Goal: Information Seeking & Learning: Find specific fact

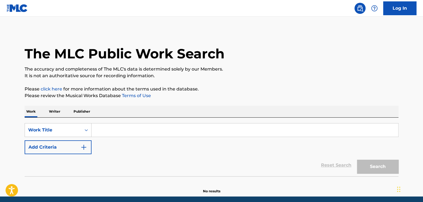
click at [55, 112] on p "Writer" at bounding box center [54, 112] width 15 height 12
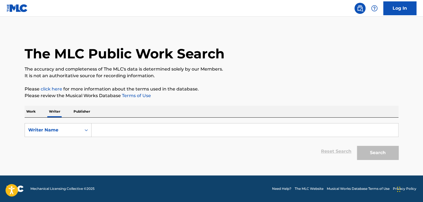
click at [129, 136] on input "Search Form" at bounding box center [244, 129] width 307 height 13
click at [24, 108] on div "The MLC Public Work Search The accuracy and completeness of The MLC's data is d…" at bounding box center [211, 96] width 387 height 132
click at [33, 114] on p "Work" at bounding box center [31, 112] width 13 height 12
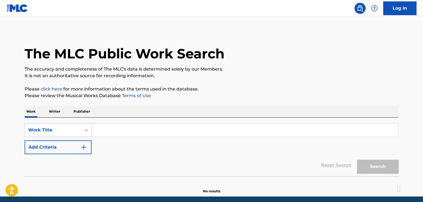
click at [109, 130] on input "Search Form" at bounding box center [244, 129] width 307 height 13
click at [88, 129] on icon "Search Form" at bounding box center [86, 130] width 6 height 6
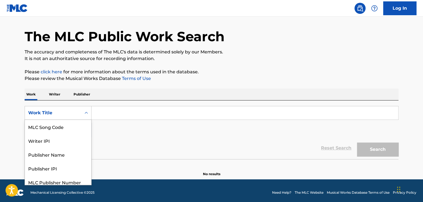
scroll to position [18, 0]
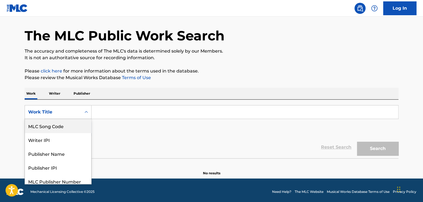
click at [57, 126] on div "MLC Song Code" at bounding box center [58, 126] width 66 height 14
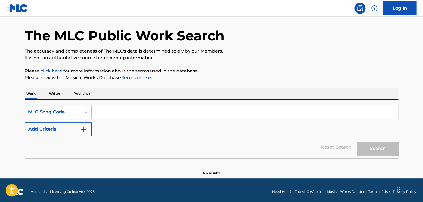
click at [107, 112] on input "Search Form" at bounding box center [244, 111] width 307 height 13
paste input "SURROUNDINGS [PERSON_NAME]"
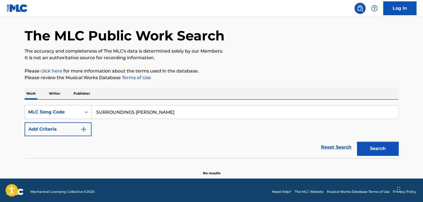
click at [357, 142] on button "Search" at bounding box center [377, 149] width 41 height 14
click at [139, 111] on input "SURROUNDINGS [PERSON_NAME]" at bounding box center [244, 111] width 307 height 13
paste input "PL7FTD"
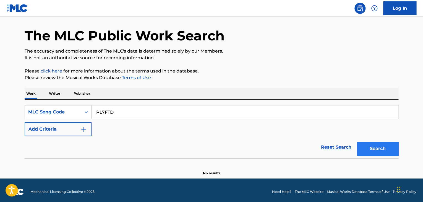
type input "PL7FTD"
click at [374, 147] on button "Search" at bounding box center [377, 149] width 41 height 14
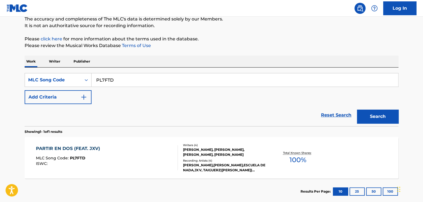
scroll to position [73, 0]
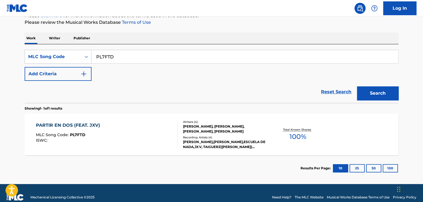
click at [153, 127] on div "PARTIR EN DOS (FEAT. JXV) MLC Song Code : PL7FTD ISWC :" at bounding box center [107, 134] width 142 height 25
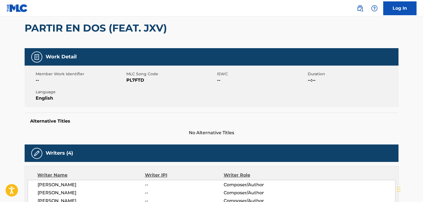
scroll to position [28, 0]
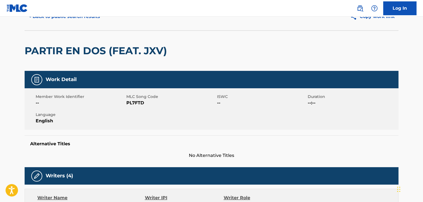
click at [135, 102] on span "PL7FTD" at bounding box center [170, 103] width 89 height 7
copy span "PL7FTD"
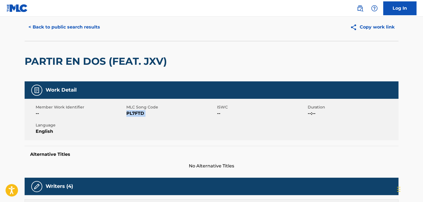
scroll to position [0, 0]
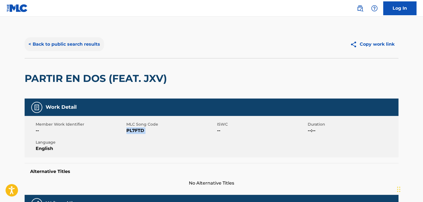
click at [78, 47] on button "< Back to public search results" at bounding box center [64, 44] width 79 height 14
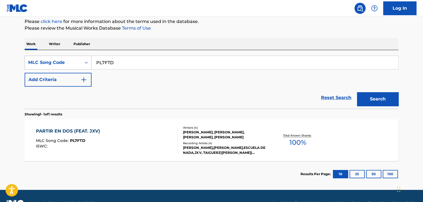
click at [56, 61] on div "MLC Song Code" at bounding box center [53, 62] width 50 height 7
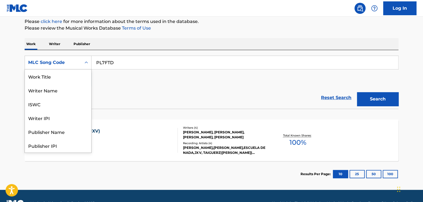
scroll to position [28, 0]
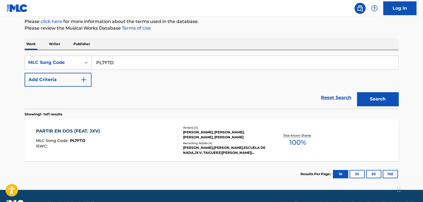
click at [111, 62] on input "PL7FTD" at bounding box center [244, 62] width 307 height 13
paste input "AC9Y95"
type input "AC9Y95"
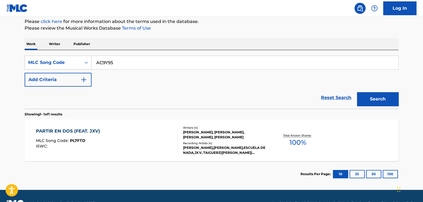
click at [73, 110] on section "Showing 1 - 1 of 1 results" at bounding box center [212, 113] width 374 height 8
click at [390, 96] on button "Search" at bounding box center [377, 99] width 41 height 14
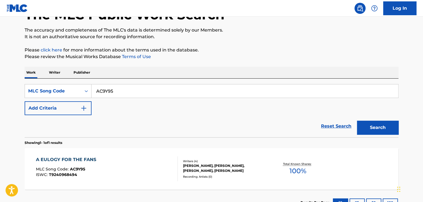
scroll to position [67, 0]
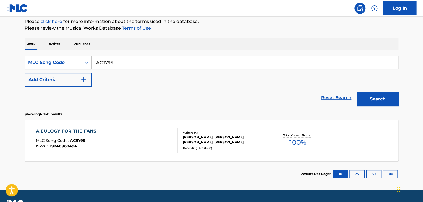
click at [116, 131] on div "A EULOGY FOR THE FANS MLC Song Code : AC9Y95 ISWC : T9240968494" at bounding box center [107, 140] width 142 height 25
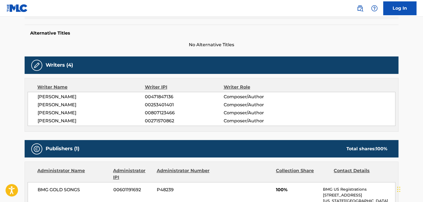
scroll to position [166, 0]
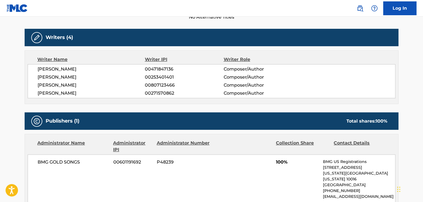
click at [67, 75] on span "[PERSON_NAME]" at bounding box center [91, 77] width 107 height 7
copy div "[PERSON_NAME]"
click at [159, 79] on span "00253401401" at bounding box center [184, 77] width 78 height 7
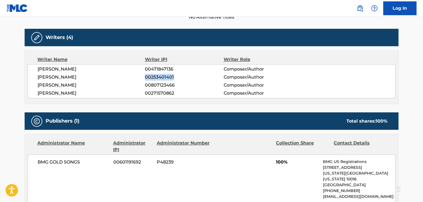
click at [159, 79] on span "00253401401" at bounding box center [184, 77] width 78 height 7
copy span "00253401401"
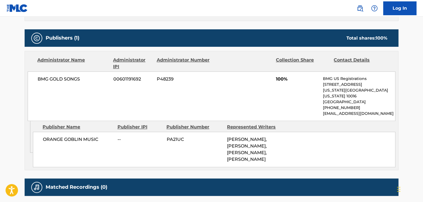
click at [62, 80] on span "BMG GOLD SONGS" at bounding box center [74, 79] width 72 height 7
copy div "BMG GOLD SONGS"
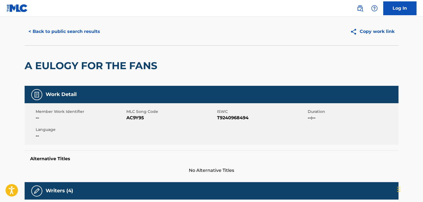
scroll to position [0, 0]
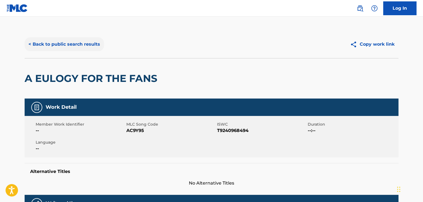
click at [75, 49] on button "< Back to public search results" at bounding box center [64, 44] width 79 height 14
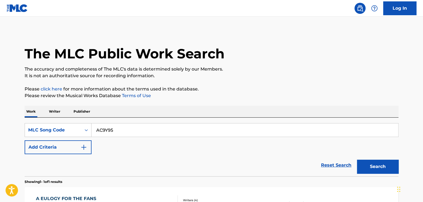
scroll to position [67, 0]
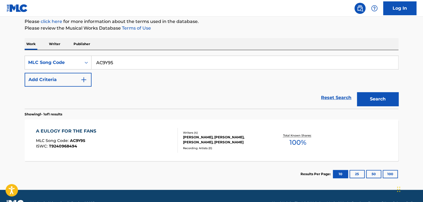
click at [114, 63] on input "AC9Y95" at bounding box center [244, 62] width 307 height 13
paste input "TW8SS"
type input "TW8SS5"
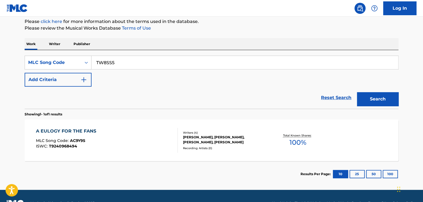
click at [239, 83] on div "SearchWithCriteria4c23ca25-b3c4-4ed6-bdb2-5721e9a7a933 MLC Song Code TW8SS5 Add…" at bounding box center [212, 71] width 374 height 31
click at [365, 98] on button "Search" at bounding box center [377, 99] width 41 height 14
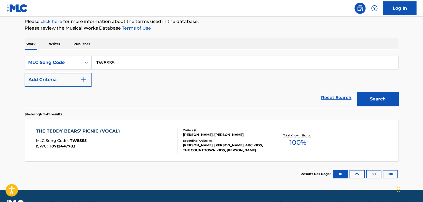
click at [109, 137] on div "THE TEDDY BEARS' PICNIC (VOCAL) MLC Song Code : TW8SS5 ISWC : T0712447783" at bounding box center [79, 140] width 87 height 25
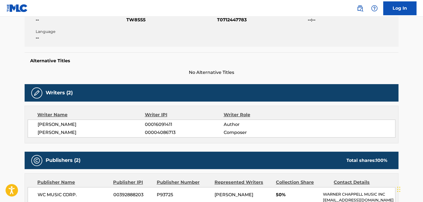
scroll to position [166, 0]
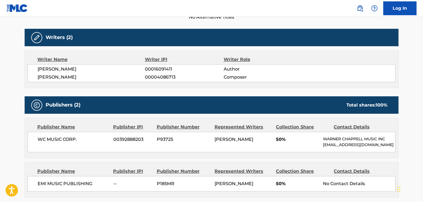
click at [65, 69] on span "[PERSON_NAME]" at bounding box center [91, 69] width 107 height 7
copy div "[PERSON_NAME]"
click at [159, 69] on span "00016091411" at bounding box center [184, 69] width 78 height 7
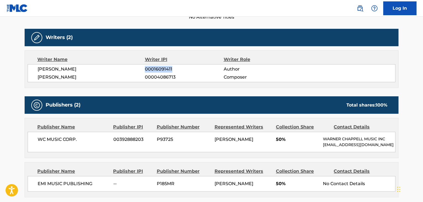
click at [159, 69] on span "00016091411" at bounding box center [184, 69] width 78 height 7
copy div "00016091411"
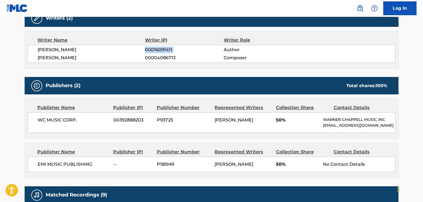
scroll to position [193, 0]
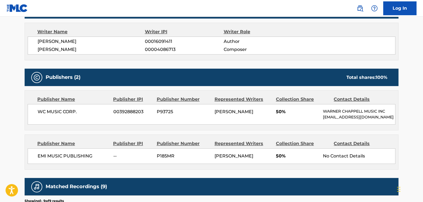
click at [54, 110] on span "WC MUSIC CORP." at bounding box center [74, 111] width 72 height 7
click at [56, 153] on span "EMI MUSIC PUBLISHING" at bounding box center [74, 156] width 72 height 7
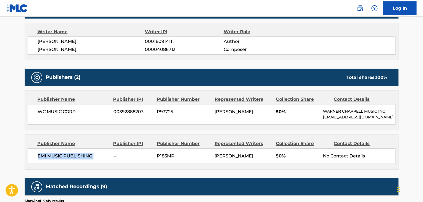
click at [56, 153] on span "EMI MUSIC PUBLISHING" at bounding box center [74, 156] width 72 height 7
copy div "EMI MUSIC PUBLISHING"
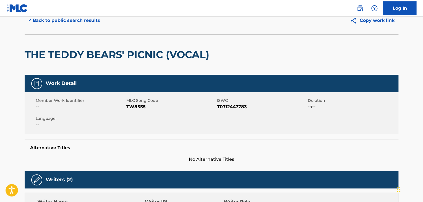
scroll to position [0, 0]
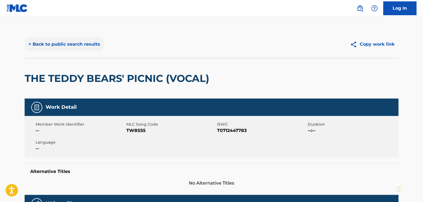
click at [64, 41] on button "< Back to public search results" at bounding box center [64, 44] width 79 height 14
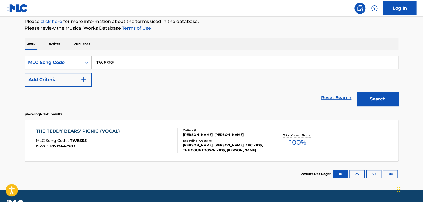
click at [104, 61] on input "TW8SS5" at bounding box center [244, 62] width 307 height 13
paste input "I8369B"
type input "I8369B"
click at [85, 102] on div "Reset Search Search" at bounding box center [212, 98] width 374 height 22
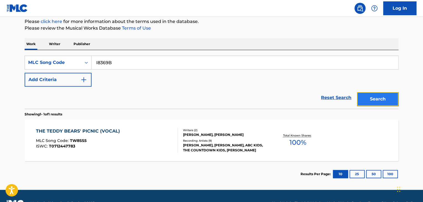
click at [368, 101] on button "Search" at bounding box center [377, 99] width 41 height 14
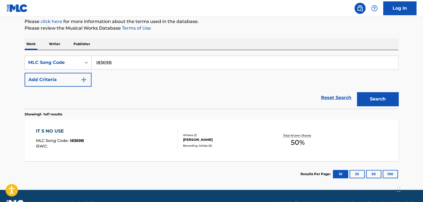
click at [139, 131] on div "IT S NO USE MLC Song Code : I8369B ISWC :" at bounding box center [107, 140] width 142 height 25
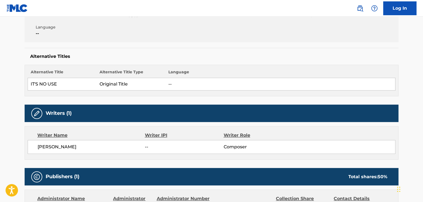
scroll to position [166, 0]
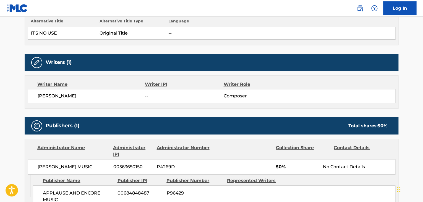
click at [80, 95] on span "[PERSON_NAME]" at bounding box center [91, 96] width 107 height 7
copy div "[PERSON_NAME]"
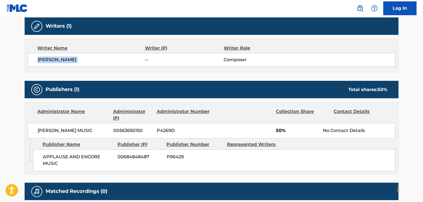
scroll to position [249, 0]
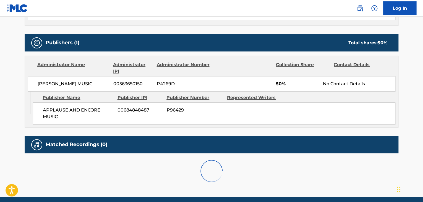
click at [71, 83] on span "[PERSON_NAME] MUSIC" at bounding box center [74, 83] width 72 height 7
copy div "[PERSON_NAME] MUSIC"
click at [126, 84] on span "00563650150" at bounding box center [132, 83] width 39 height 7
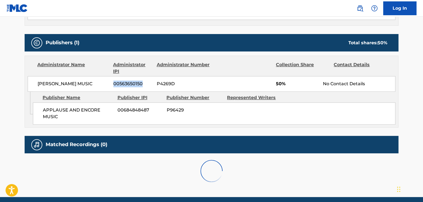
click at [126, 84] on span "00563650150" at bounding box center [132, 83] width 39 height 7
copy span "00563650150"
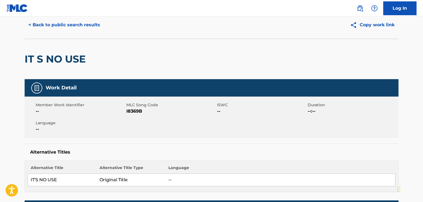
scroll to position [0, 0]
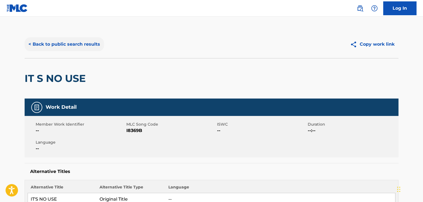
click at [70, 46] on button "< Back to public search results" at bounding box center [64, 44] width 79 height 14
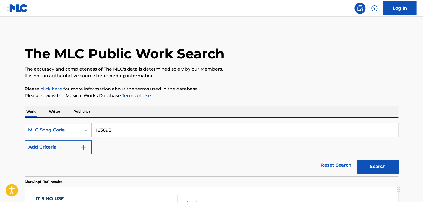
scroll to position [67, 0]
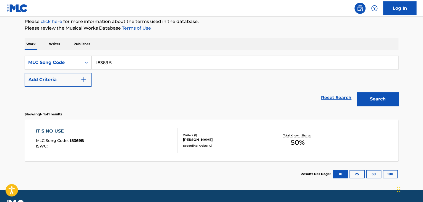
click at [112, 55] on div "SearchWithCriteria4c23ca25-b3c4-4ed6-bdb2-5721e9a7a933 MLC Song Code I8369B Add…" at bounding box center [212, 79] width 374 height 59
click at [114, 64] on input "I8369B" at bounding box center [244, 62] width 307 height 13
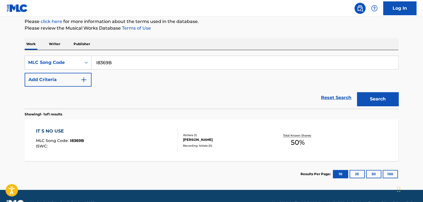
paste input "OD2TOQ"
type input "OD2TOQ"
click at [236, 88] on div "Reset Search Search" at bounding box center [212, 98] width 374 height 22
click at [367, 98] on button "Search" at bounding box center [377, 99] width 41 height 14
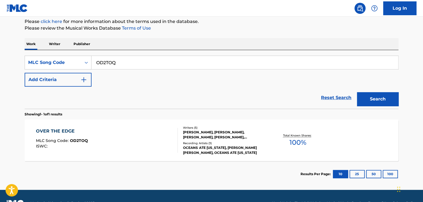
click at [115, 136] on div "OVER THE EDGE MLC Song Code : OD2TOQ ISWC :" at bounding box center [107, 140] width 142 height 25
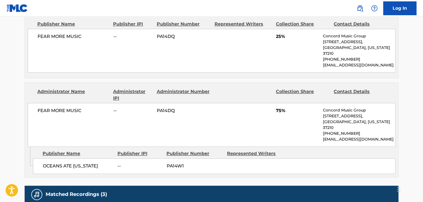
scroll to position [249, 0]
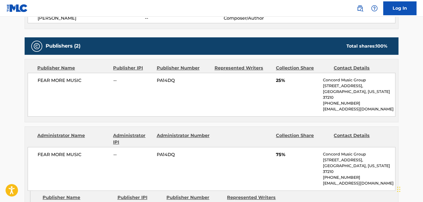
click at [54, 151] on span "FEAR MORE MUSIC" at bounding box center [74, 154] width 72 height 7
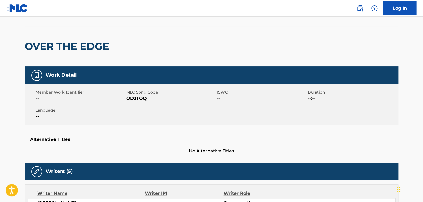
scroll to position [0, 0]
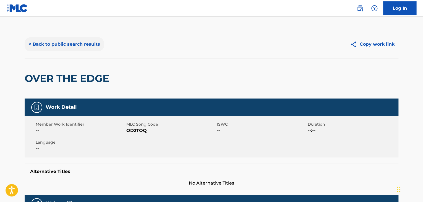
click at [60, 40] on button "< Back to public search results" at bounding box center [64, 44] width 79 height 14
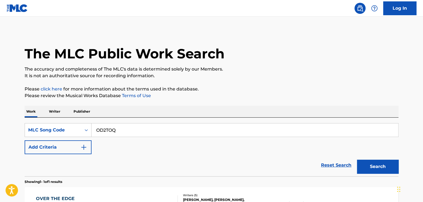
scroll to position [67, 0]
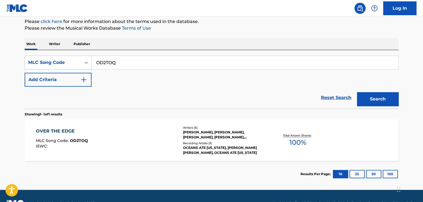
click at [109, 61] on input "OD2TOQ" at bounding box center [244, 62] width 307 height 13
paste input "P67472"
type input "P67472"
click at [247, 93] on div "Reset Search Search" at bounding box center [212, 98] width 374 height 22
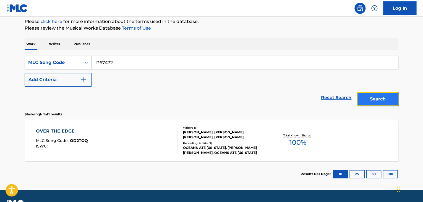
click at [384, 100] on button "Search" at bounding box center [377, 99] width 41 height 14
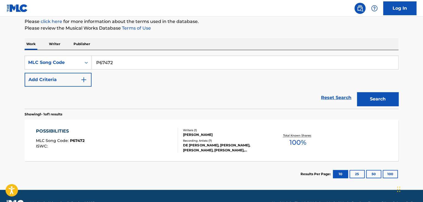
click at [107, 142] on div "POSSIBILITIES MLC Song Code : P67472 ISWC :" at bounding box center [107, 140] width 142 height 25
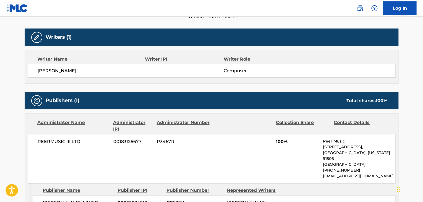
scroll to position [193, 0]
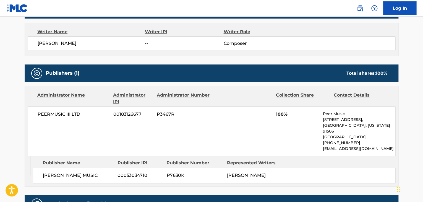
click at [50, 116] on span "PEERMUSIC III LTD" at bounding box center [74, 114] width 72 height 7
drag, startPoint x: 50, startPoint y: 116, endPoint x: 45, endPoint y: 114, distance: 4.8
click at [45, 114] on span "PEERMUSIC III LTD" at bounding box center [74, 114] width 72 height 7
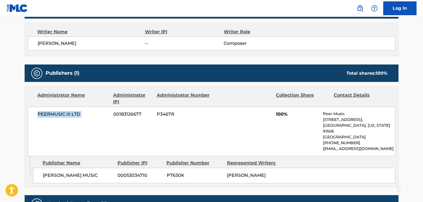
click at [45, 114] on span "PEERMUSIC III LTD" at bounding box center [74, 114] width 72 height 7
click at [109, 139] on div "PEERMUSIC III LTD 00183126677 P3467R 100% Peer Music [STREET_ADDRESS][US_STATE]…" at bounding box center [212, 130] width 368 height 49
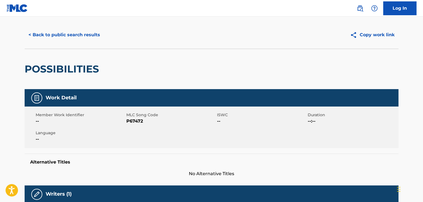
scroll to position [0, 0]
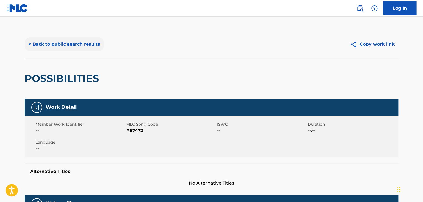
click at [56, 45] on button "< Back to public search results" at bounding box center [64, 44] width 79 height 14
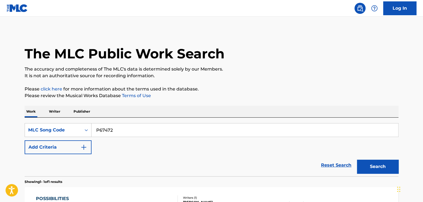
scroll to position [67, 0]
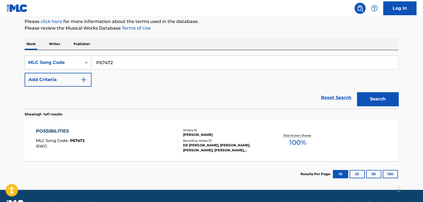
click at [110, 67] on input "P67472" at bounding box center [244, 62] width 307 height 13
paste input "CA2GPR"
type input "CA2GPR"
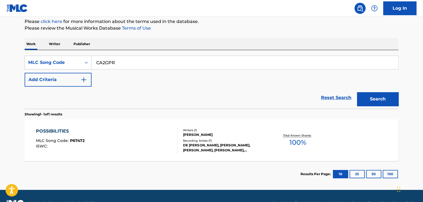
click at [241, 93] on div "Reset Search Search" at bounding box center [212, 98] width 374 height 22
click at [374, 100] on button "Search" at bounding box center [377, 99] width 41 height 14
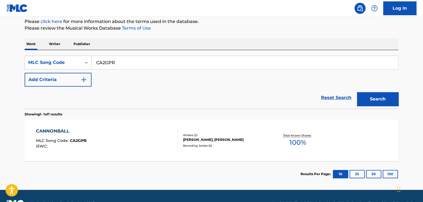
click at [120, 138] on div "CANNONBALL MLC Song Code : CA2GPR ISWC :" at bounding box center [107, 140] width 142 height 25
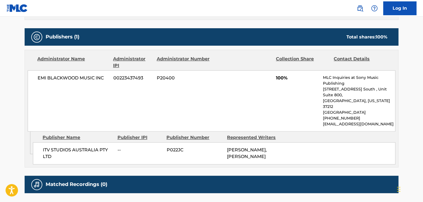
scroll to position [210, 0]
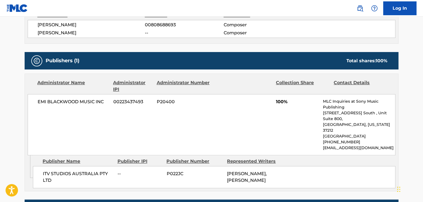
click at [72, 100] on span "EMI BLACKWOOD MUSIC INC" at bounding box center [74, 101] width 72 height 7
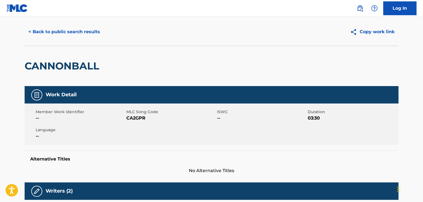
scroll to position [0, 0]
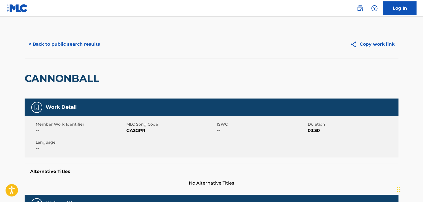
click at [138, 133] on span "CA2GPR" at bounding box center [170, 130] width 89 height 7
click at [50, 32] on div "< Back to public search results Copy work link" at bounding box center [212, 44] width 374 height 28
click at [55, 46] on button "< Back to public search results" at bounding box center [64, 44] width 79 height 14
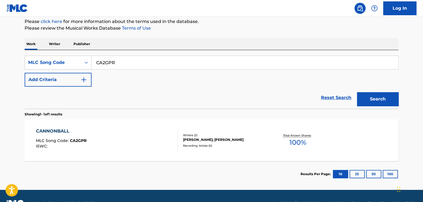
click at [105, 64] on input "CA2GPR" at bounding box center [244, 62] width 307 height 13
click at [110, 62] on input "CA2GPR" at bounding box center [244, 62] width 307 height 13
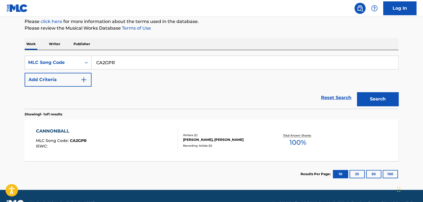
click at [117, 63] on input "CA2GPR" at bounding box center [244, 62] width 307 height 13
paste input "MA4NA1"
type input "MA4NA1"
click at [371, 96] on button "Search" at bounding box center [377, 99] width 41 height 14
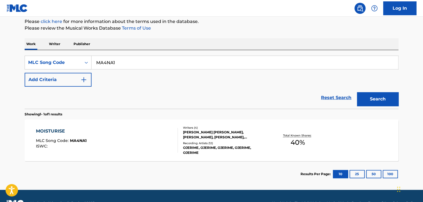
click at [139, 140] on div "MOISTURISE MLC Song Code : MA4NA1 ISWC :" at bounding box center [107, 140] width 142 height 25
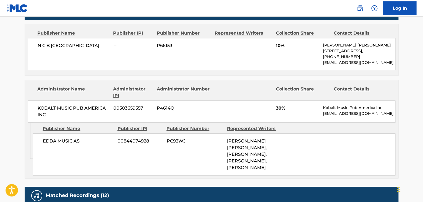
scroll to position [276, 0]
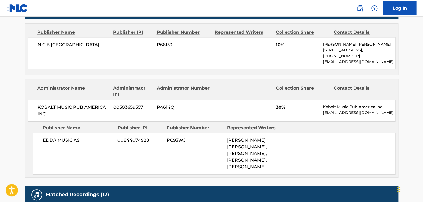
click at [86, 106] on span "KOBALT MUSIC PUB AMERICA INC" at bounding box center [74, 110] width 72 height 13
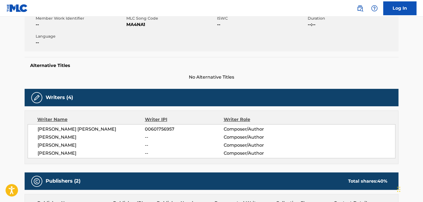
scroll to position [111, 0]
